Goal: Navigation & Orientation: Find specific page/section

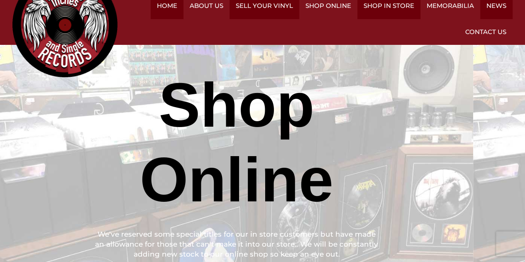
scroll to position [19, 0]
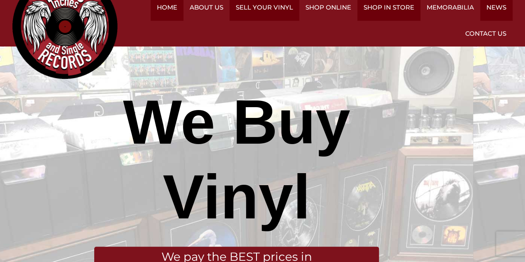
scroll to position [0, 0]
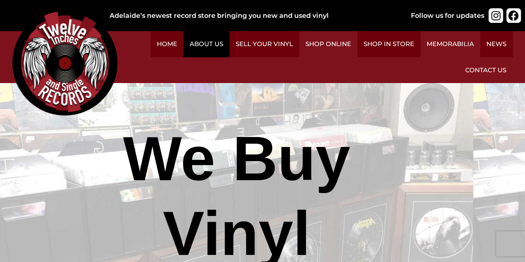
click at [229, 49] on link "About Us" at bounding box center [206, 44] width 46 height 26
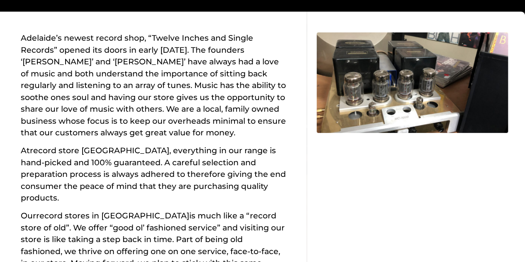
scroll to position [124, 0]
